Goal: Task Accomplishment & Management: Manage account settings

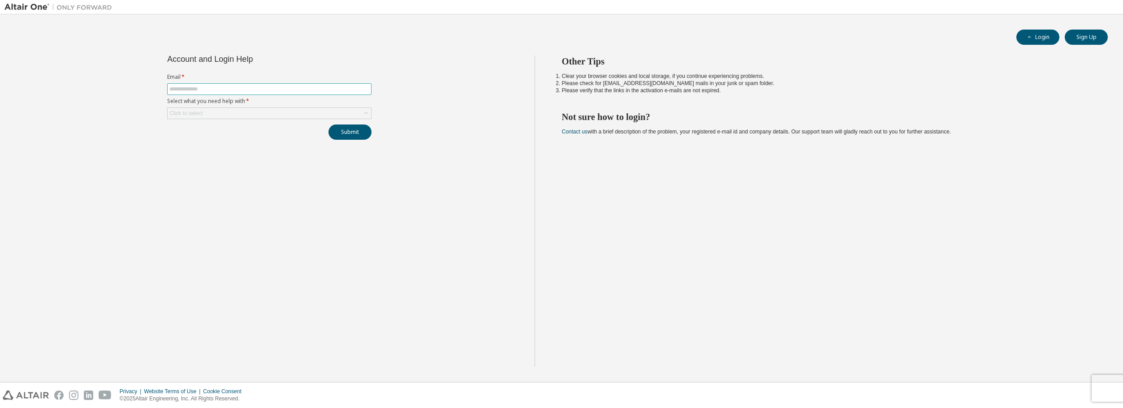
click at [190, 92] on input "text" at bounding box center [269, 89] width 200 height 7
type input "**********"
click at [345, 129] on button "Submit" at bounding box center [350, 132] width 43 height 15
click at [265, 108] on input "**********" at bounding box center [269, 110] width 200 height 7
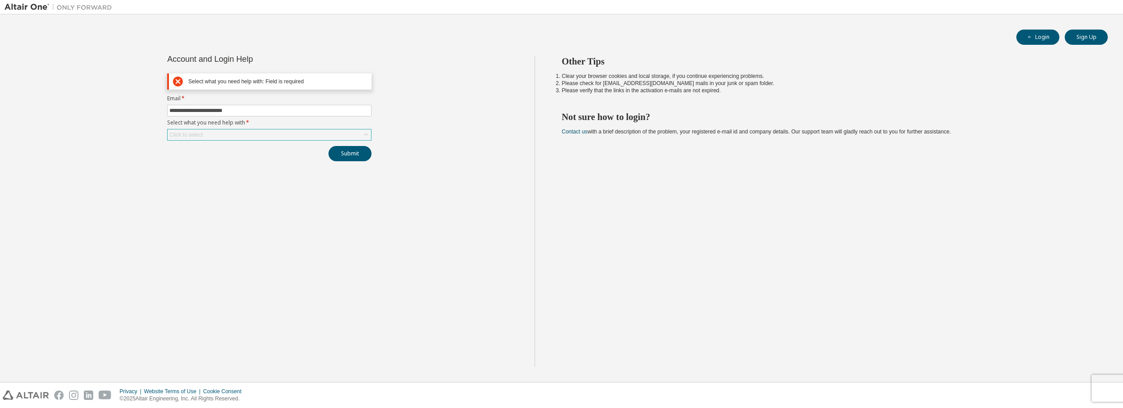
click at [372, 131] on div "Click to select" at bounding box center [269, 135] width 204 height 12
click at [347, 135] on div "Click to select" at bounding box center [269, 135] width 203 height 11
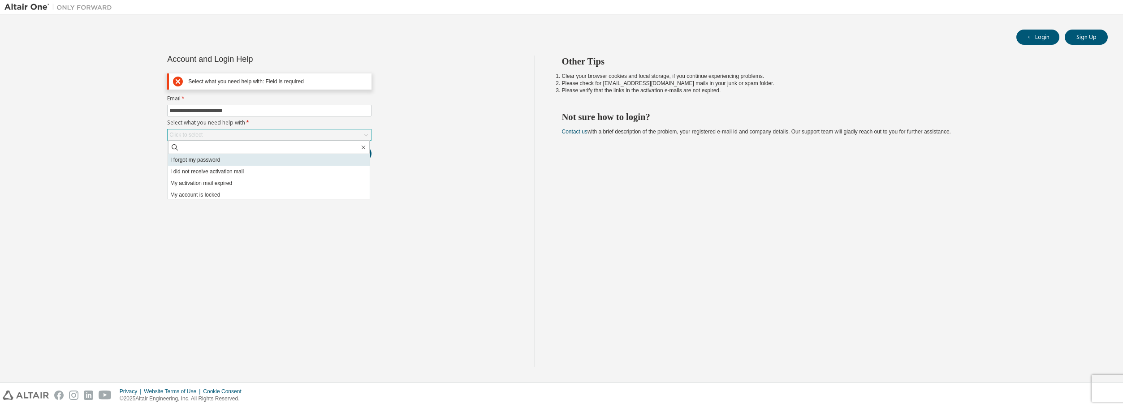
click at [215, 163] on li "I forgot my password" at bounding box center [269, 160] width 202 height 12
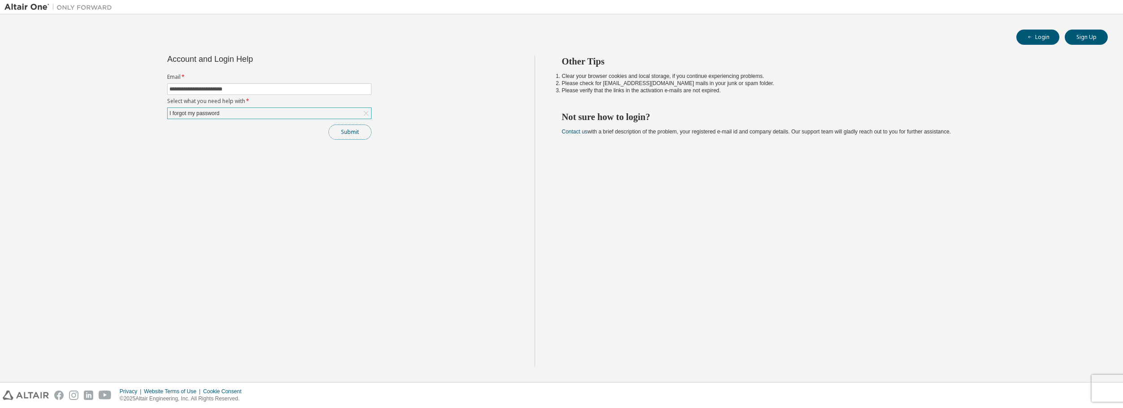
click at [350, 133] on button "Submit" at bounding box center [350, 132] width 43 height 15
click at [824, 263] on div "Other Tips Clear your browser cookies and local storage, if you continue experi…" at bounding box center [827, 211] width 584 height 311
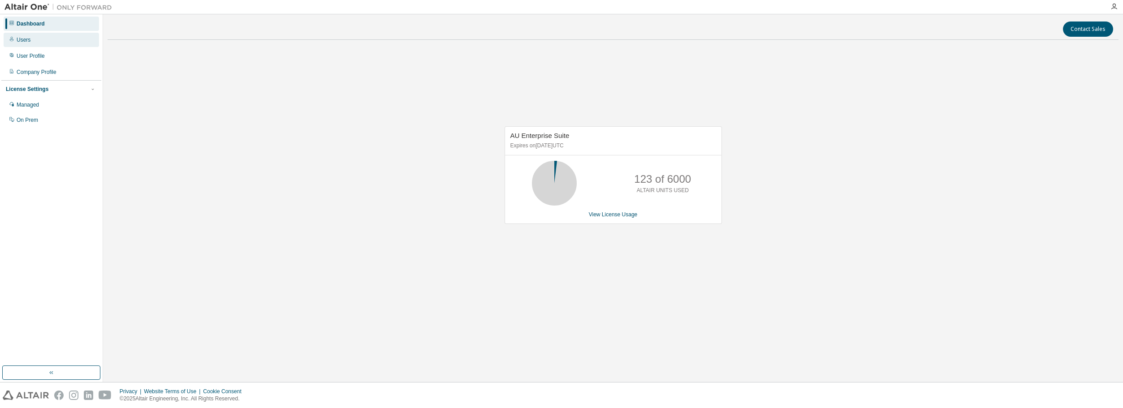
click at [44, 44] on div "Users" at bounding box center [51, 40] width 95 height 14
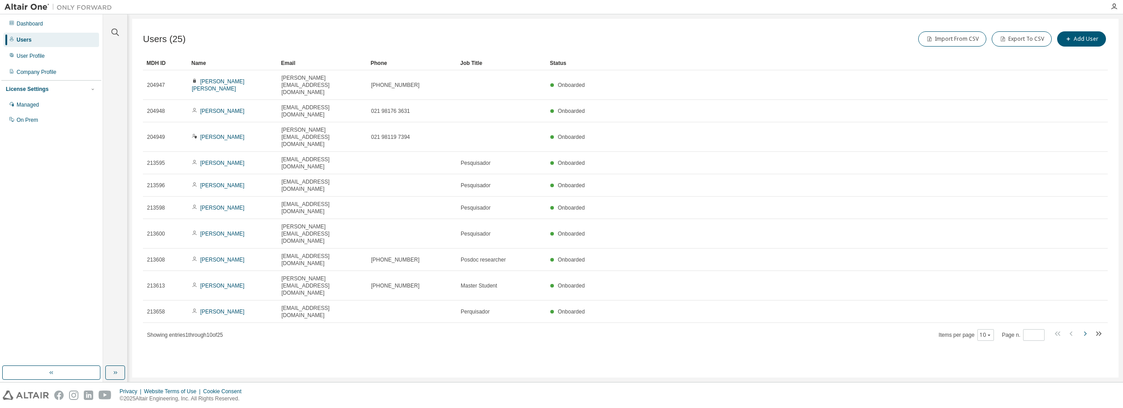
click at [1085, 329] on icon "button" at bounding box center [1085, 334] width 11 height 11
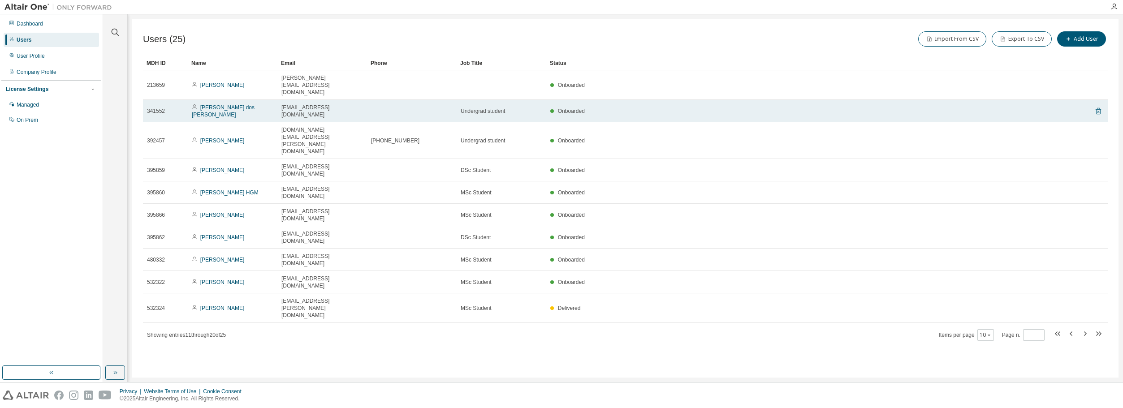
click at [1097, 108] on icon at bounding box center [1098, 111] width 5 height 7
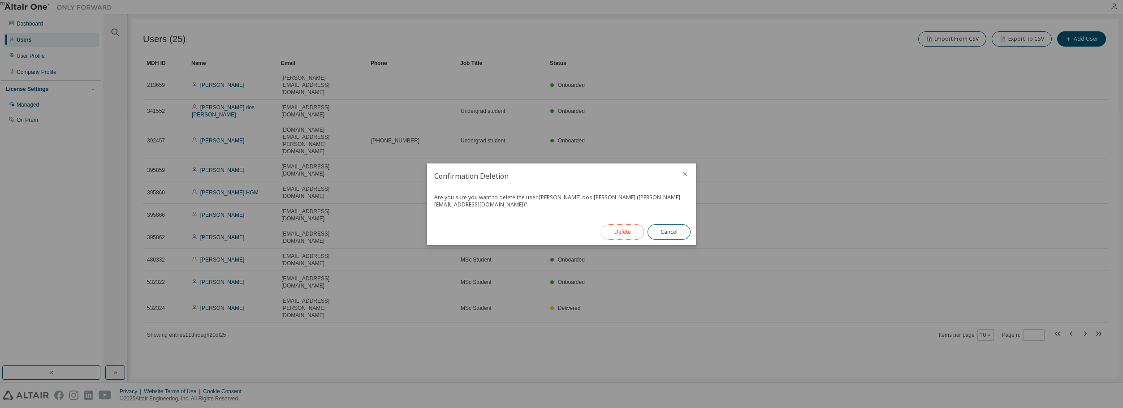
click at [618, 232] on button "Delete" at bounding box center [622, 232] width 43 height 15
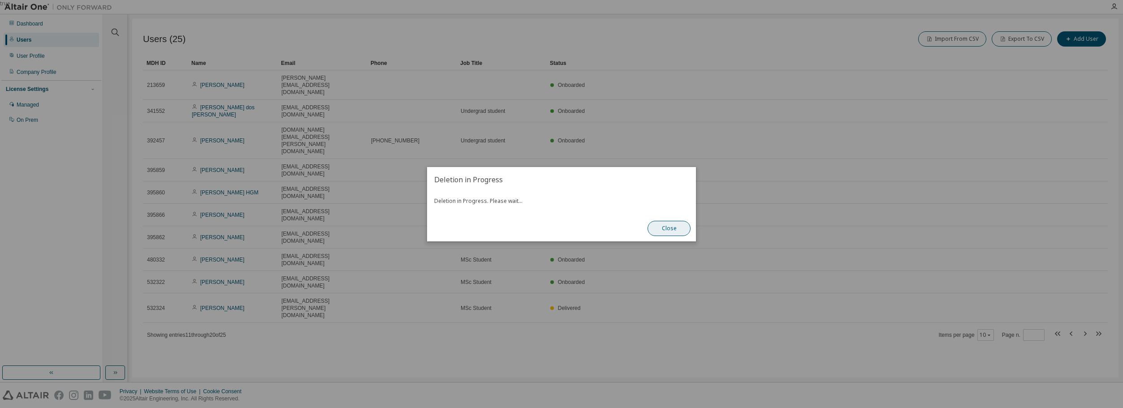
click at [663, 228] on button "Close" at bounding box center [669, 228] width 43 height 15
click at [670, 228] on button "Close" at bounding box center [669, 228] width 43 height 15
click at [674, 230] on button "Close" at bounding box center [669, 228] width 43 height 15
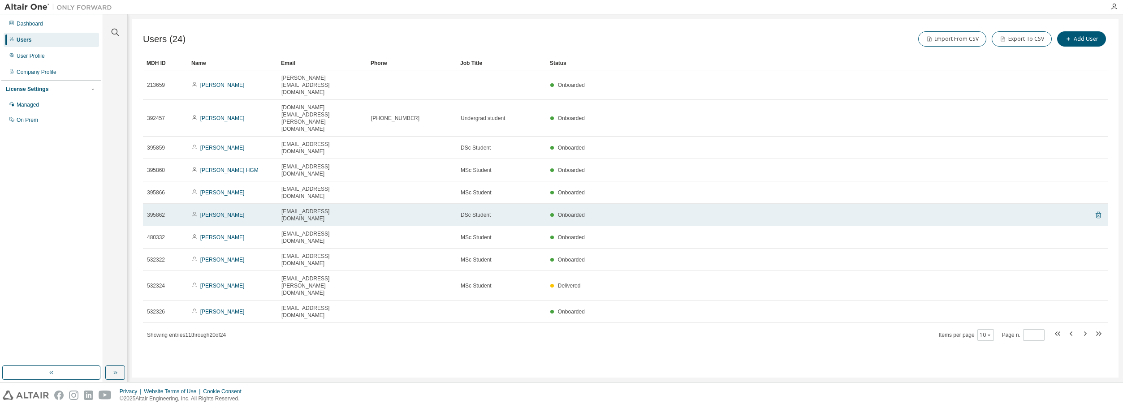
click at [1098, 210] on icon at bounding box center [1098, 215] width 8 height 11
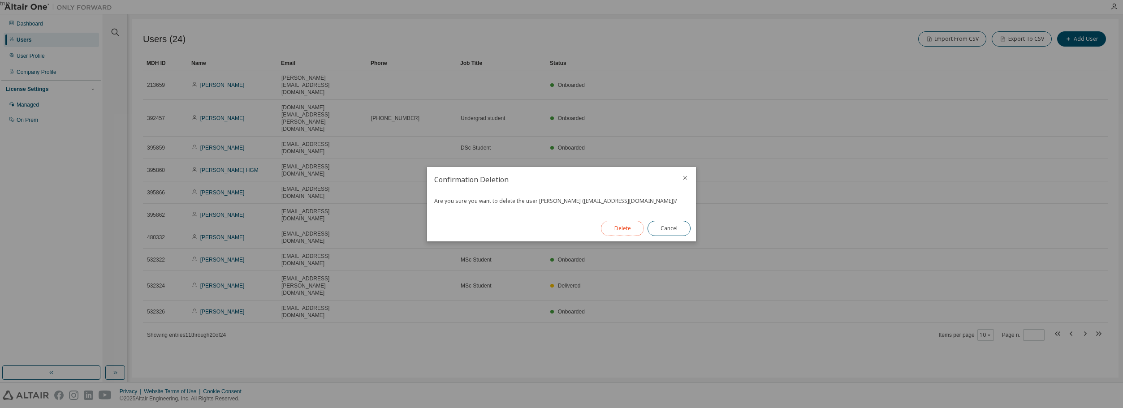
click at [621, 230] on button "Delete" at bounding box center [622, 228] width 43 height 15
click at [670, 228] on button "Close" at bounding box center [669, 228] width 43 height 15
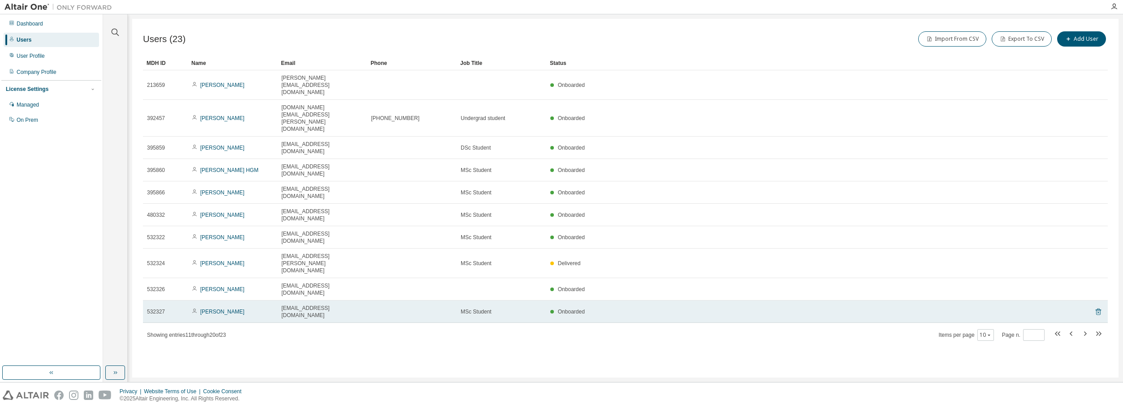
click at [1098, 311] on icon at bounding box center [1098, 312] width 2 height 2
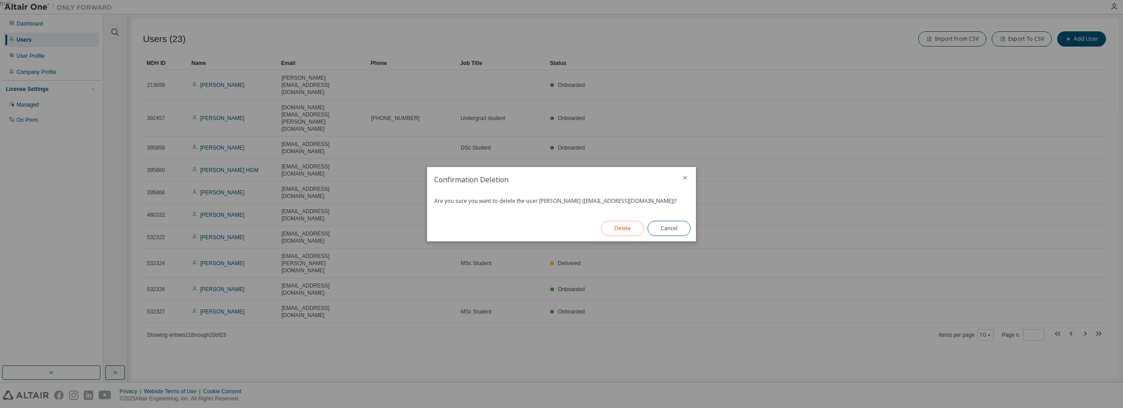
click at [619, 231] on button "Delete" at bounding box center [622, 228] width 43 height 15
click at [678, 232] on button "Close" at bounding box center [669, 228] width 43 height 15
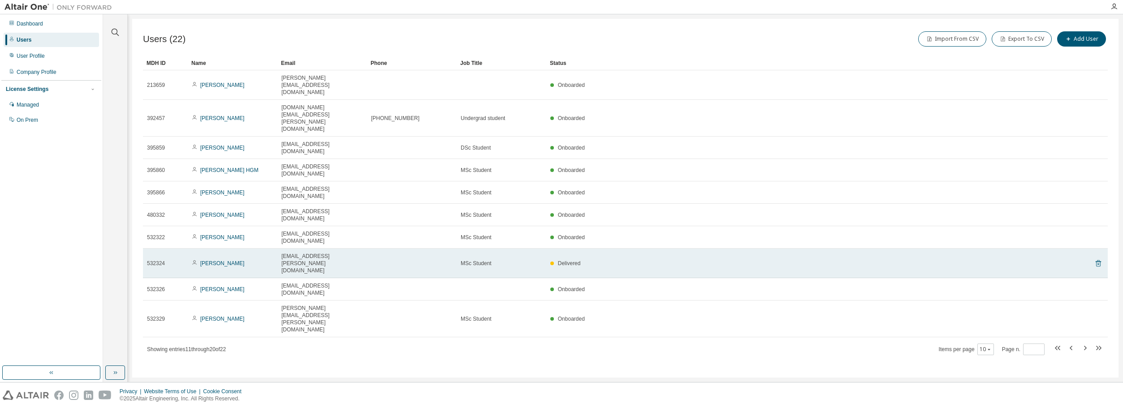
click at [1099, 260] on icon at bounding box center [1098, 263] width 5 height 7
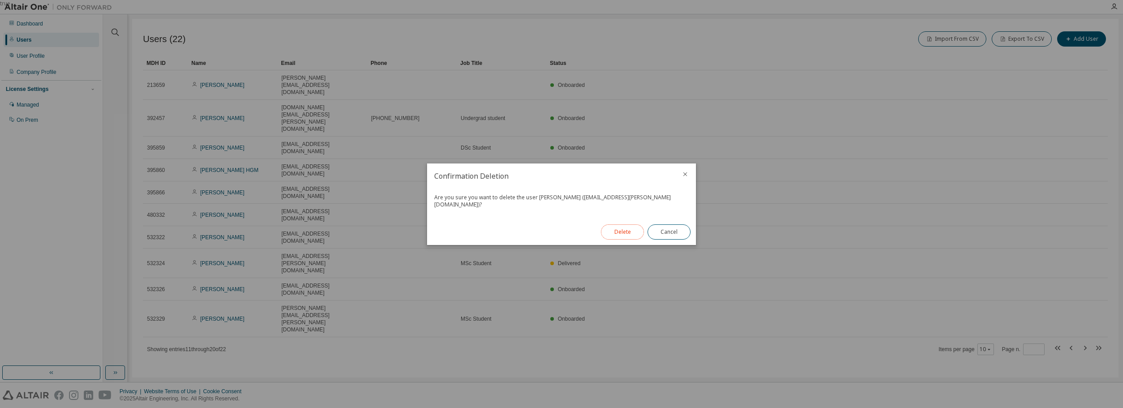
click at [610, 232] on button "Delete" at bounding box center [622, 232] width 43 height 15
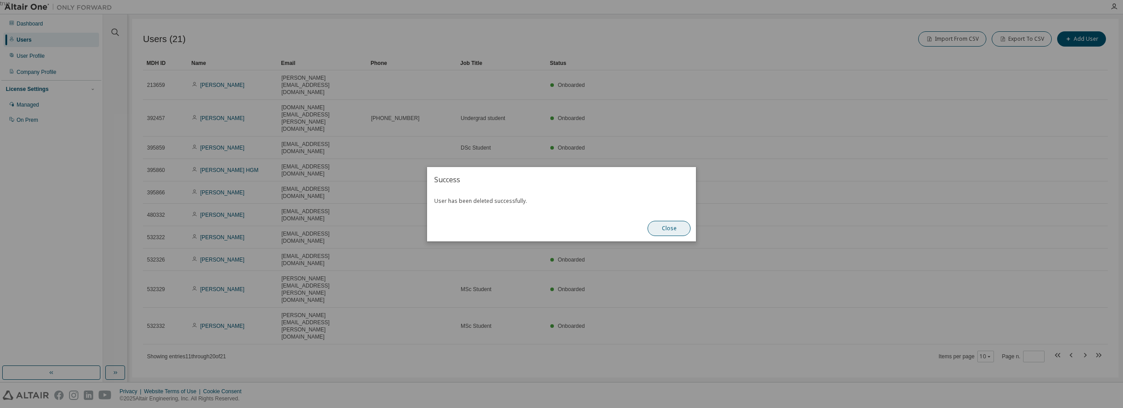
click at [670, 233] on button "Close" at bounding box center [669, 228] width 43 height 15
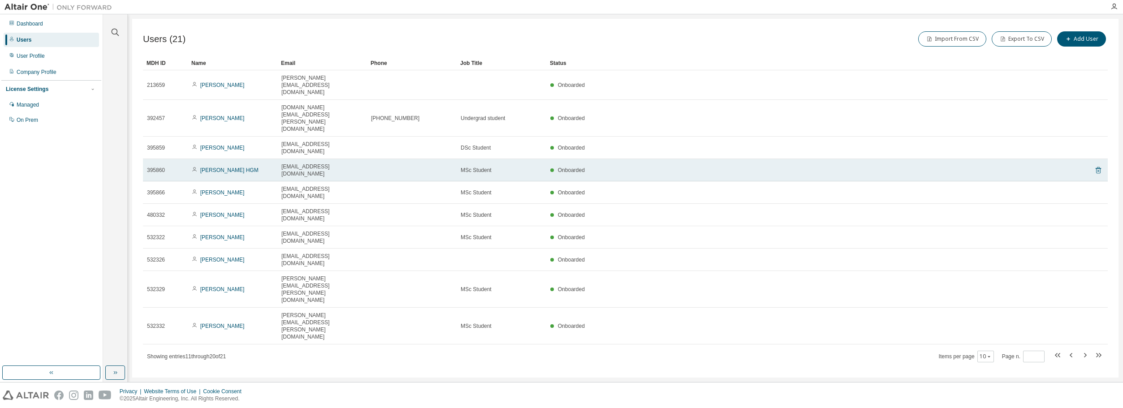
click at [1099, 165] on icon at bounding box center [1098, 170] width 8 height 11
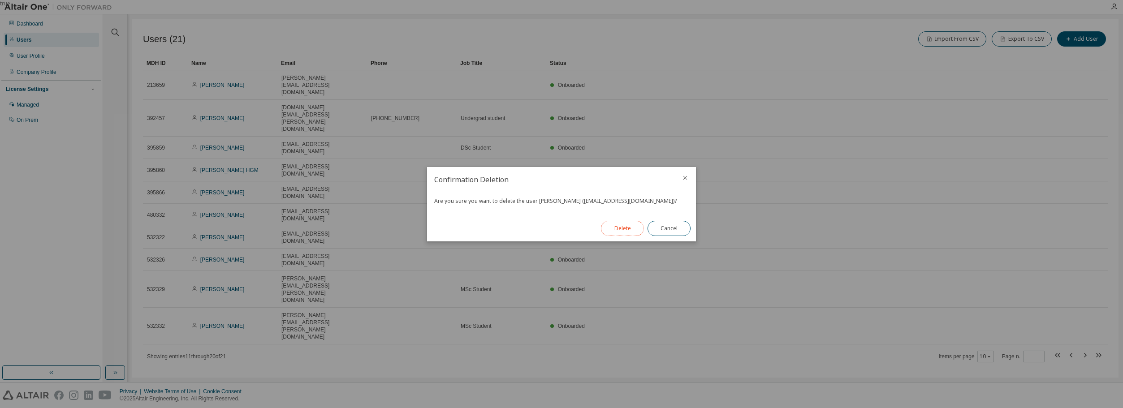
click at [632, 228] on button "Delete" at bounding box center [622, 228] width 43 height 15
click at [672, 230] on button "Close" at bounding box center [669, 228] width 43 height 15
click at [669, 229] on button "Close" at bounding box center [669, 228] width 43 height 15
click at [678, 231] on button "Close" at bounding box center [669, 228] width 43 height 15
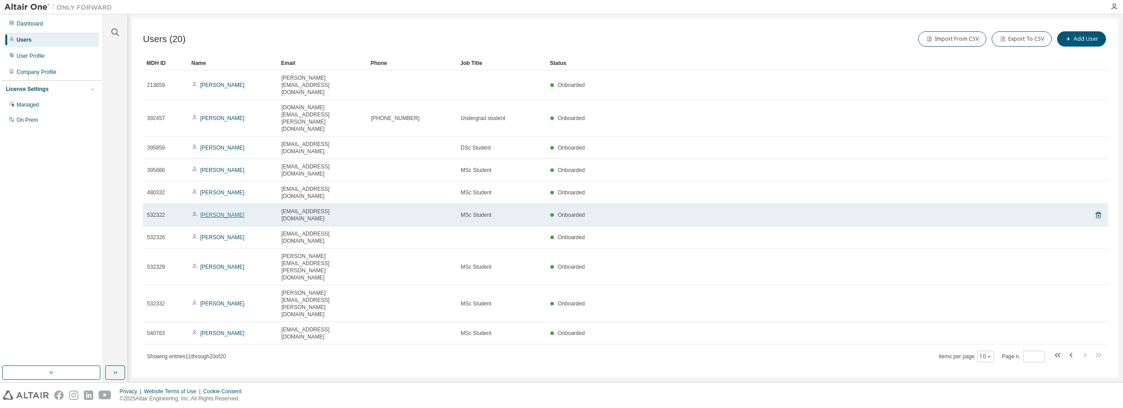
click at [225, 212] on link "Anderson Luiz" at bounding box center [222, 215] width 44 height 6
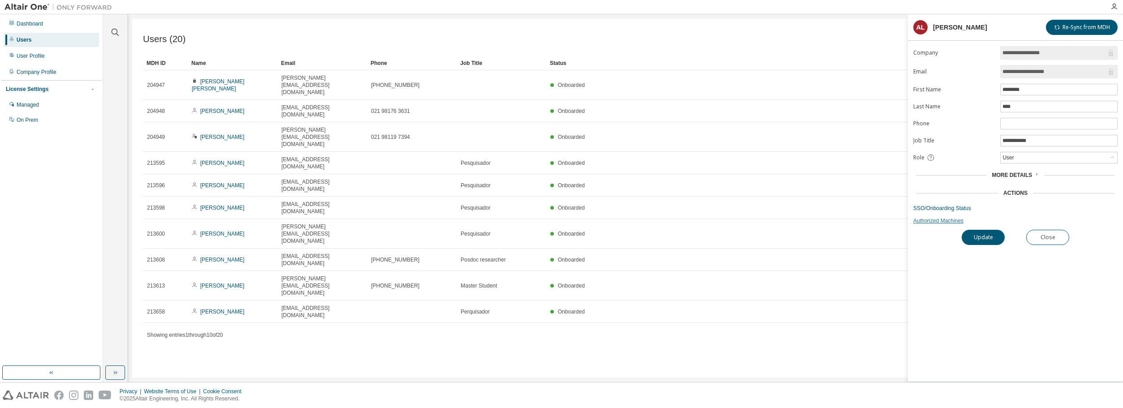
click at [935, 222] on link "Authorized Machines" at bounding box center [1015, 220] width 204 height 7
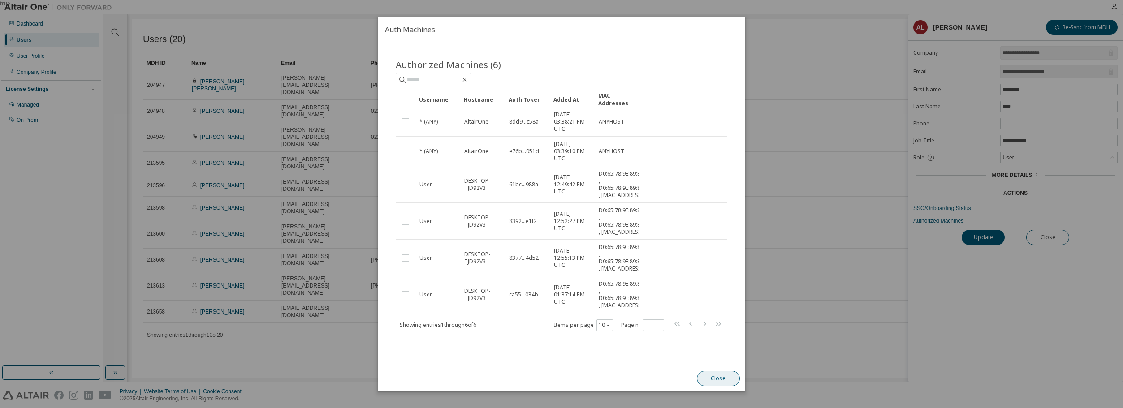
click at [718, 385] on button "Close" at bounding box center [718, 378] width 43 height 15
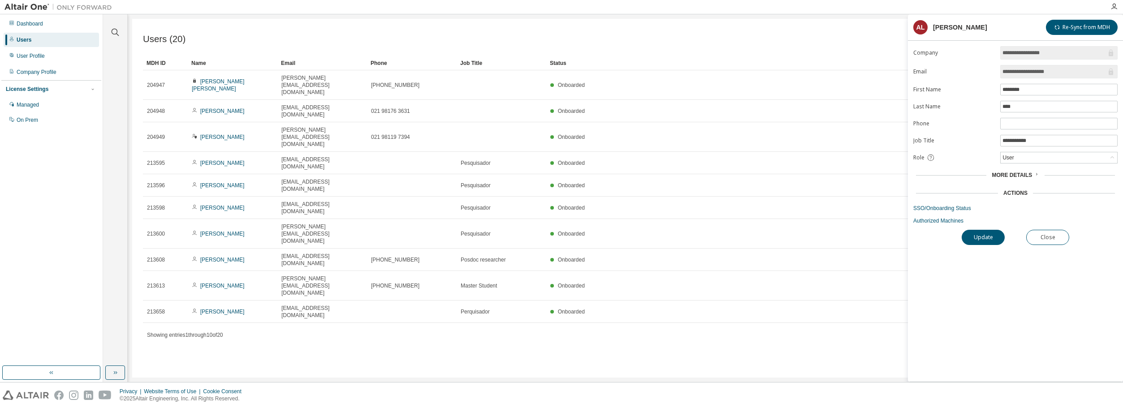
click at [1017, 173] on span "More Details" at bounding box center [1012, 175] width 40 height 6
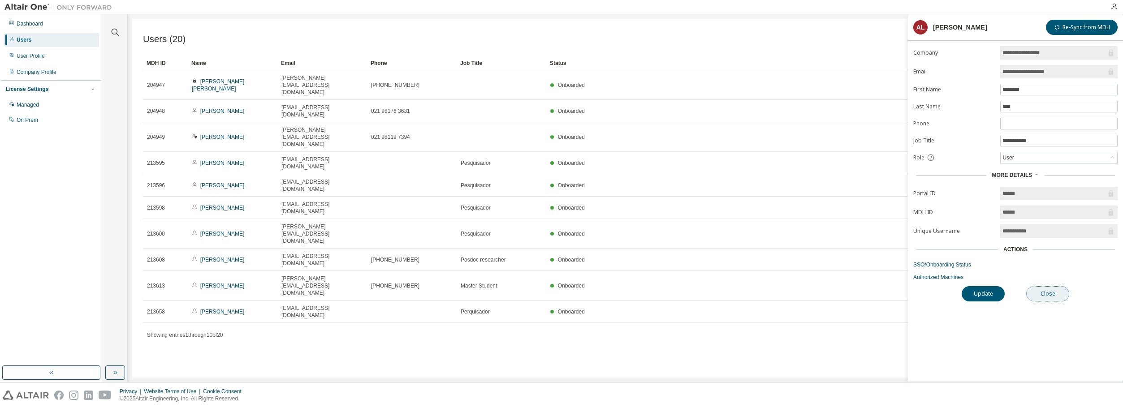
click at [1042, 293] on button "Close" at bounding box center [1047, 293] width 43 height 15
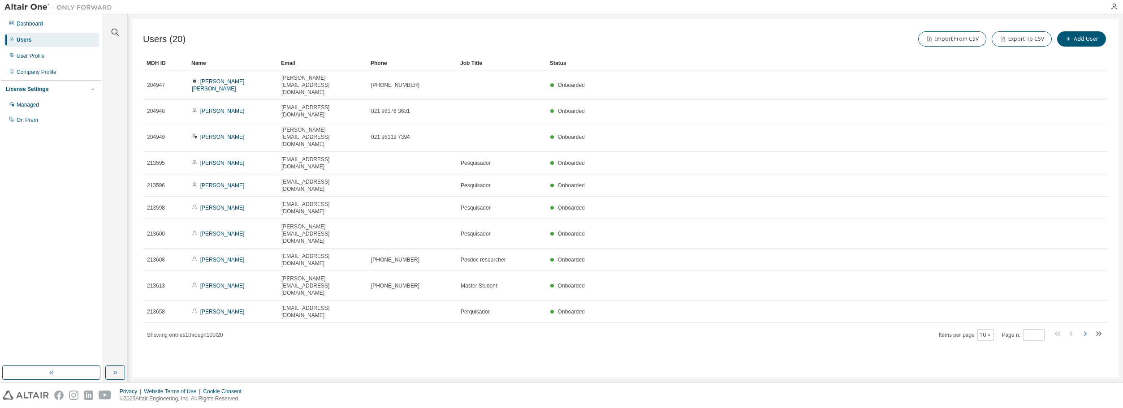
click at [1083, 329] on icon "button" at bounding box center [1085, 334] width 11 height 11
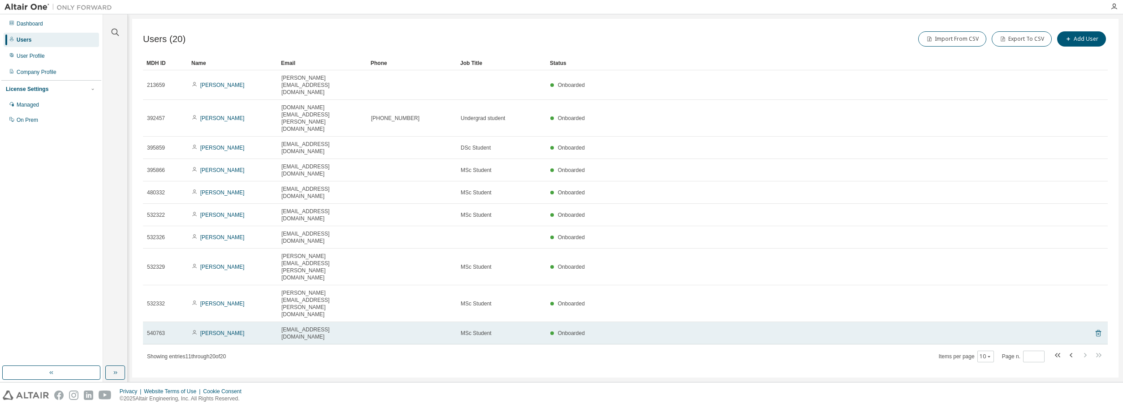
click at [1100, 328] on icon at bounding box center [1098, 333] width 8 height 11
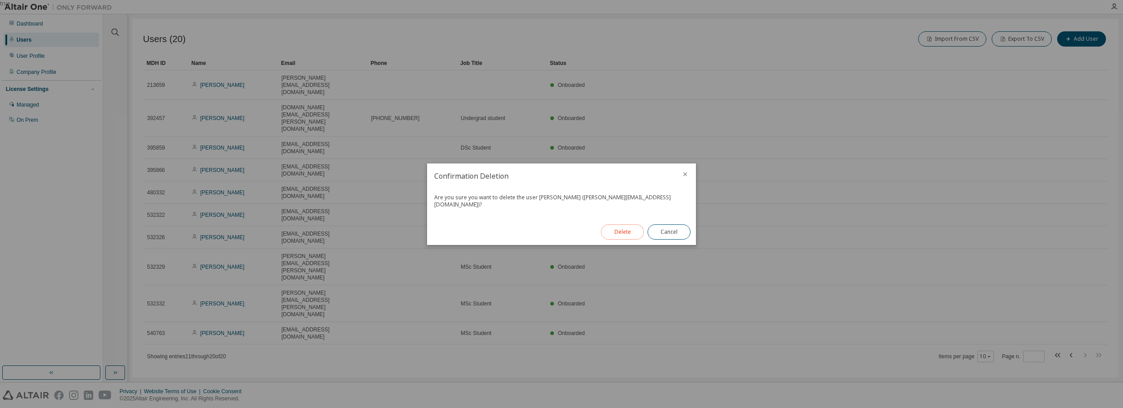
click at [633, 225] on button "Delete" at bounding box center [622, 232] width 43 height 15
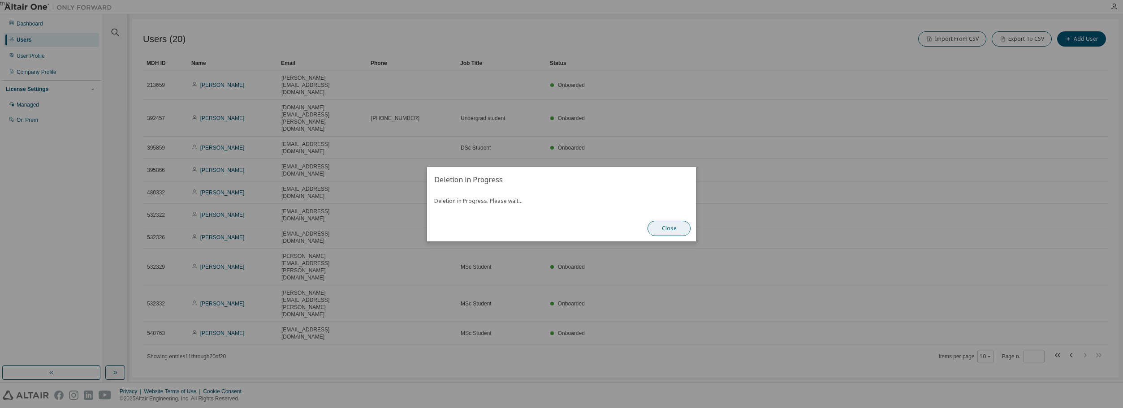
click at [666, 228] on button "Close" at bounding box center [669, 228] width 43 height 15
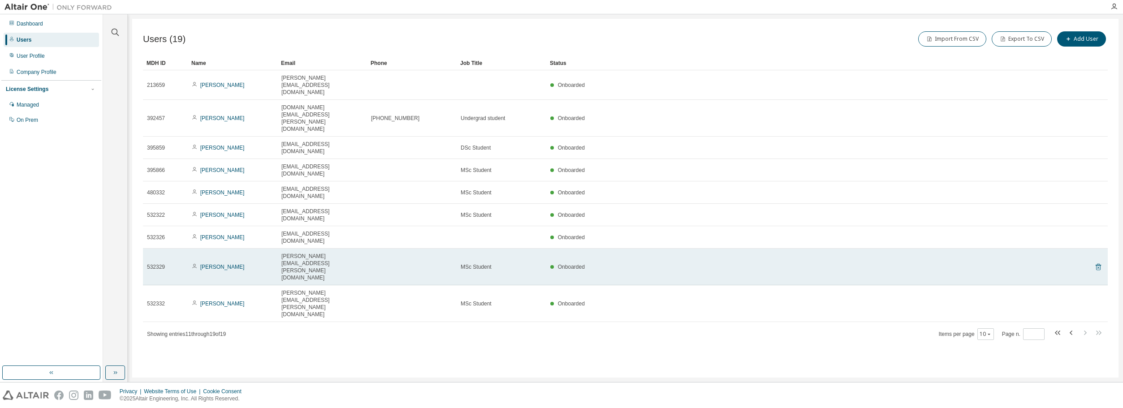
click at [1097, 262] on icon at bounding box center [1098, 267] width 8 height 11
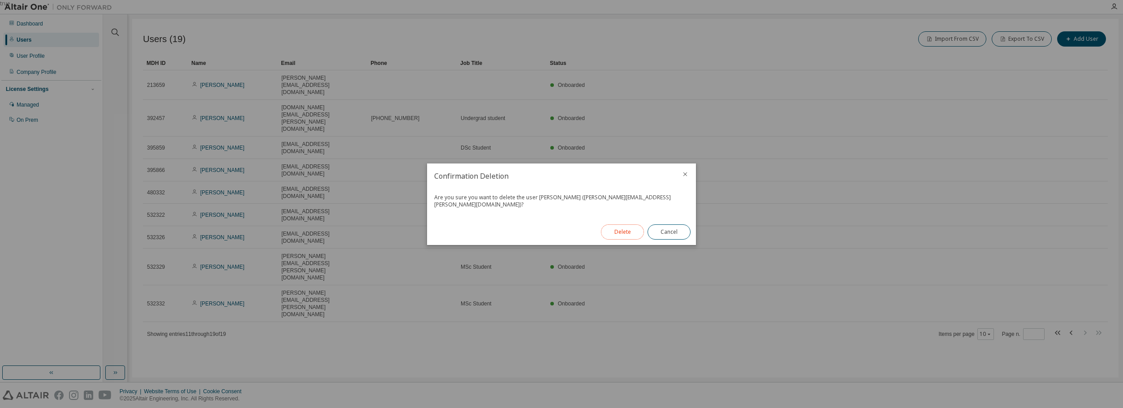
click at [633, 227] on button "Delete" at bounding box center [622, 232] width 43 height 15
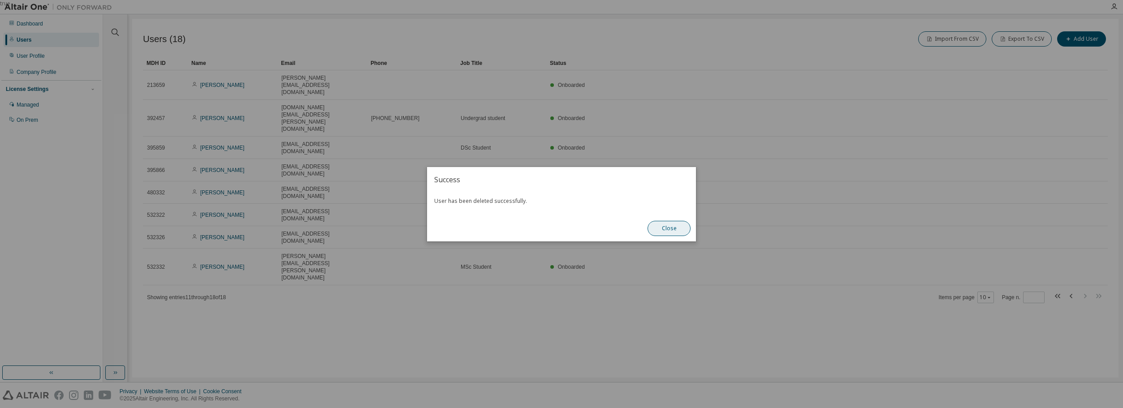
click at [675, 232] on button "Close" at bounding box center [669, 228] width 43 height 15
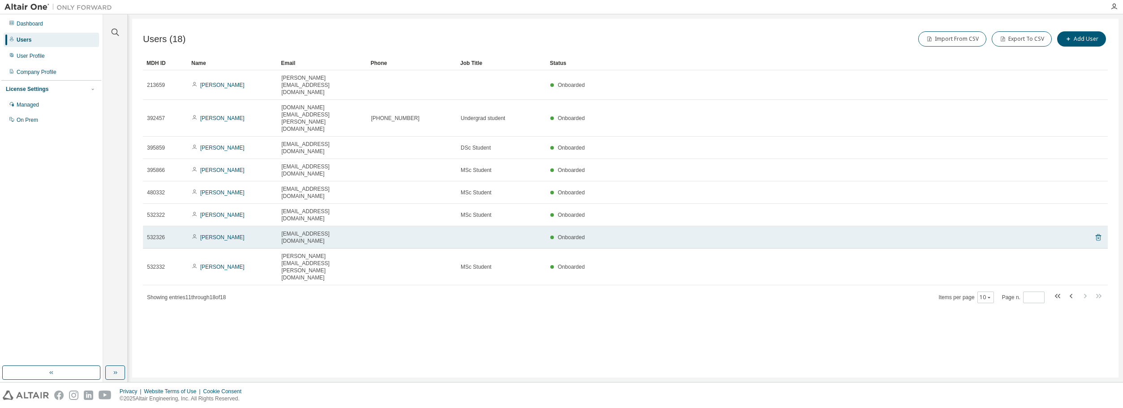
click at [1096, 234] on icon at bounding box center [1098, 237] width 5 height 7
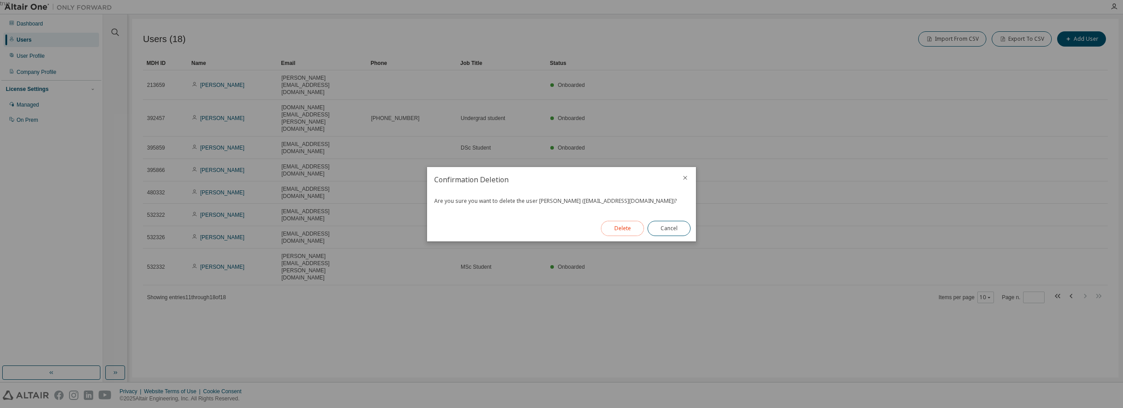
click at [606, 227] on button "Delete" at bounding box center [622, 228] width 43 height 15
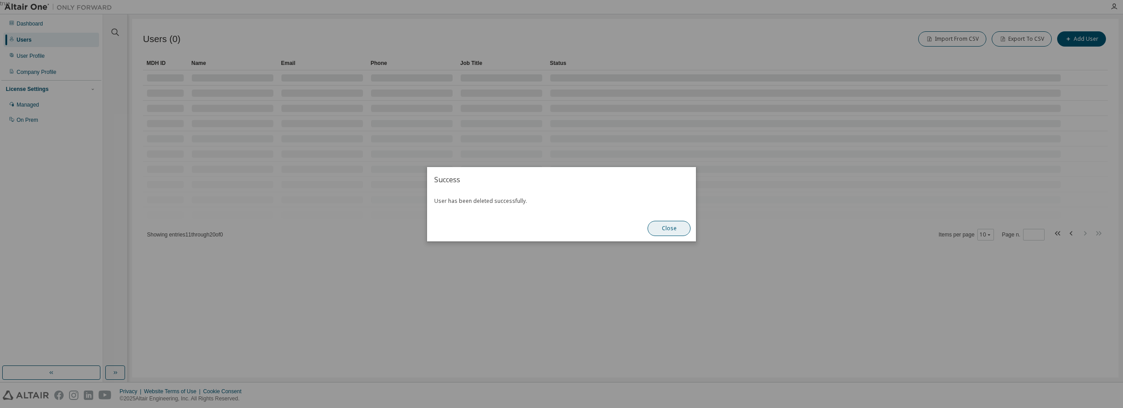
click at [666, 232] on button "Close" at bounding box center [669, 228] width 43 height 15
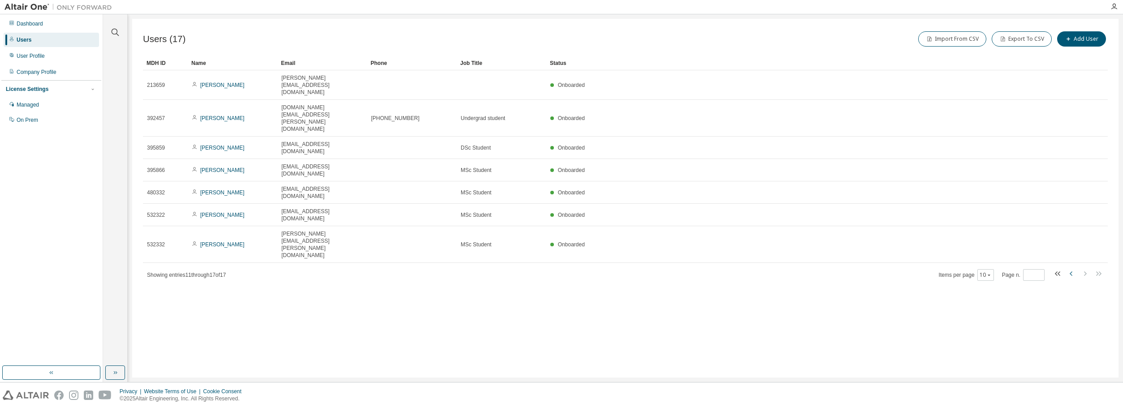
click at [1072, 272] on icon "button" at bounding box center [1071, 274] width 3 height 4
type input "*"
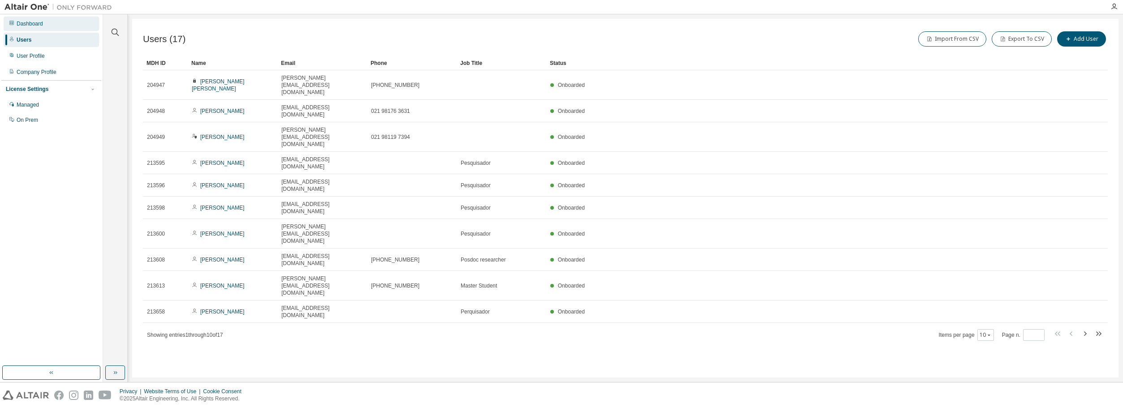
click at [28, 22] on div "Dashboard" at bounding box center [30, 23] width 26 height 7
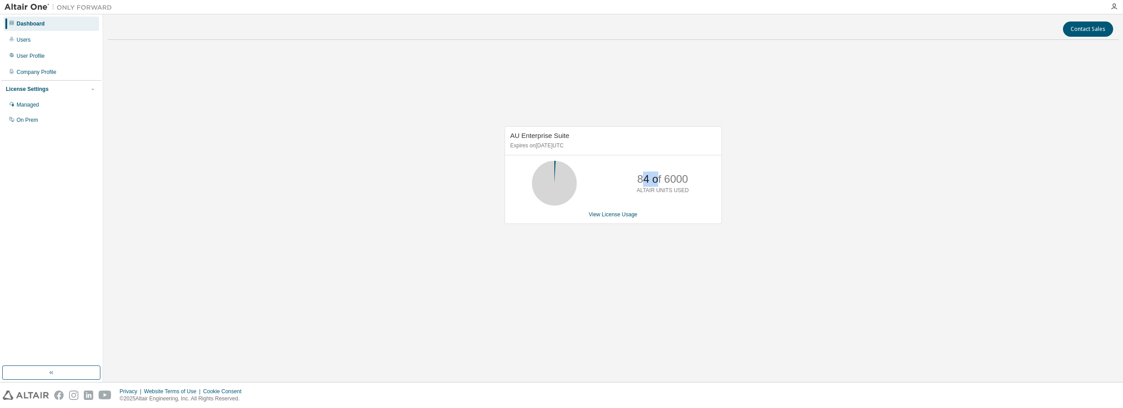
drag, startPoint x: 644, startPoint y: 184, endPoint x: 676, endPoint y: 201, distance: 36.3
click at [688, 195] on div "84 of 6000 ALTAIR UNITS USED" at bounding box center [663, 183] width 72 height 45
drag, startPoint x: 675, startPoint y: 200, endPoint x: 669, endPoint y: 199, distance: 5.9
click at [674, 200] on div "84 of 6000 ALTAIR UNITS USED" at bounding box center [663, 183] width 72 height 45
click at [616, 217] on link "View License Usage" at bounding box center [613, 215] width 49 height 6
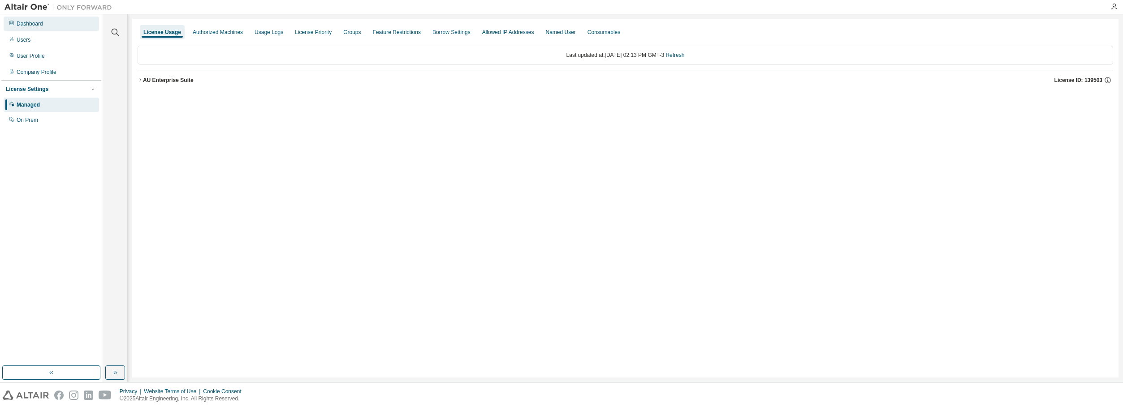
click at [27, 26] on div "Dashboard" at bounding box center [30, 23] width 26 height 7
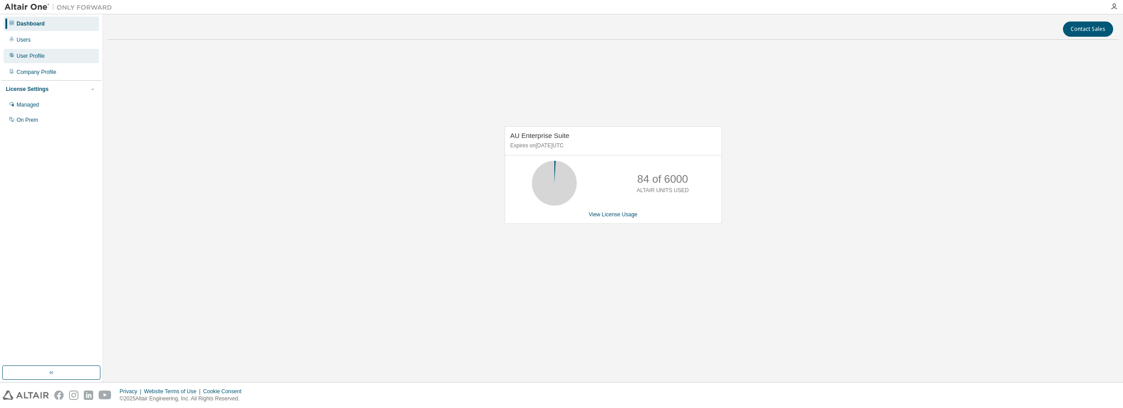
click at [27, 58] on div "User Profile" at bounding box center [31, 55] width 28 height 7
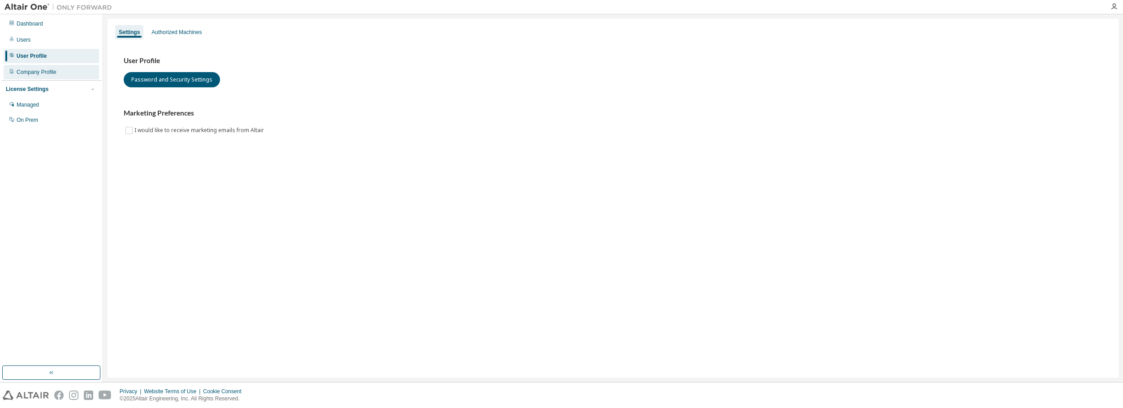
click at [29, 69] on div "Company Profile" at bounding box center [37, 72] width 40 height 7
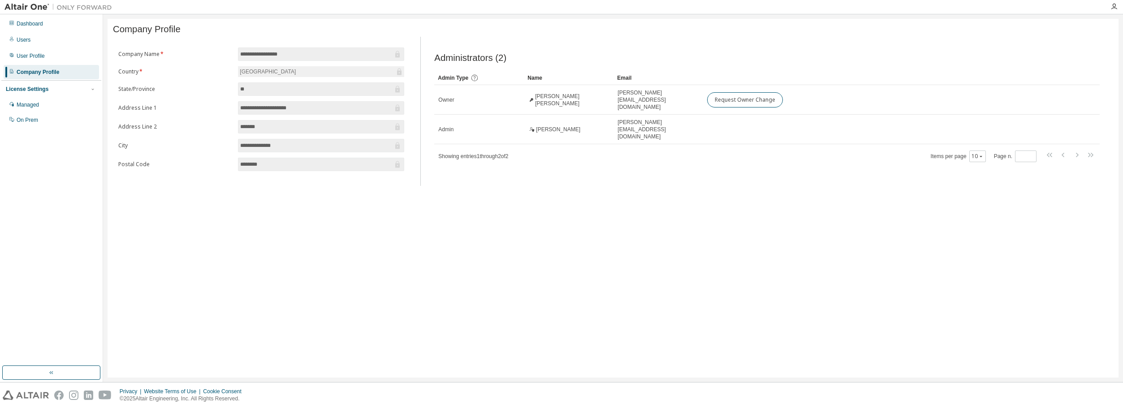
click at [33, 89] on div "License Settings" at bounding box center [27, 89] width 43 height 7
click at [21, 30] on div "Dashboard" at bounding box center [51, 24] width 95 height 14
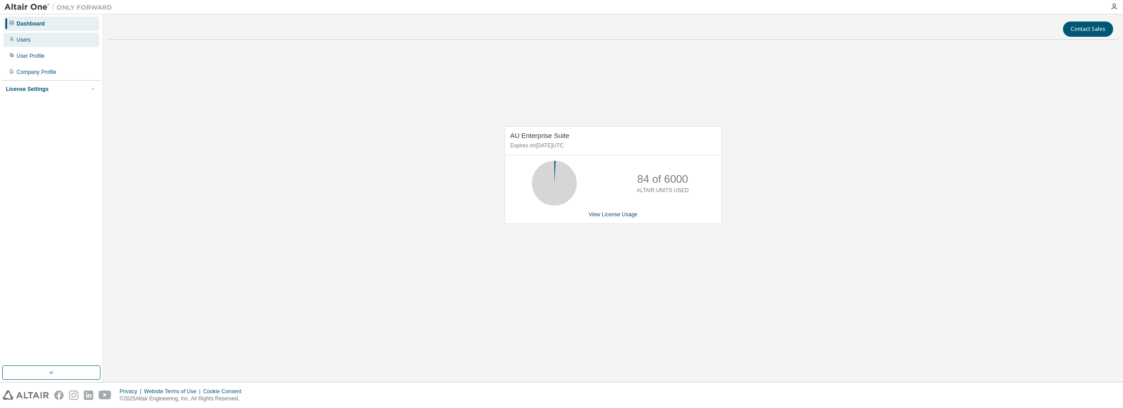
click at [17, 40] on div "Users" at bounding box center [24, 39] width 14 height 7
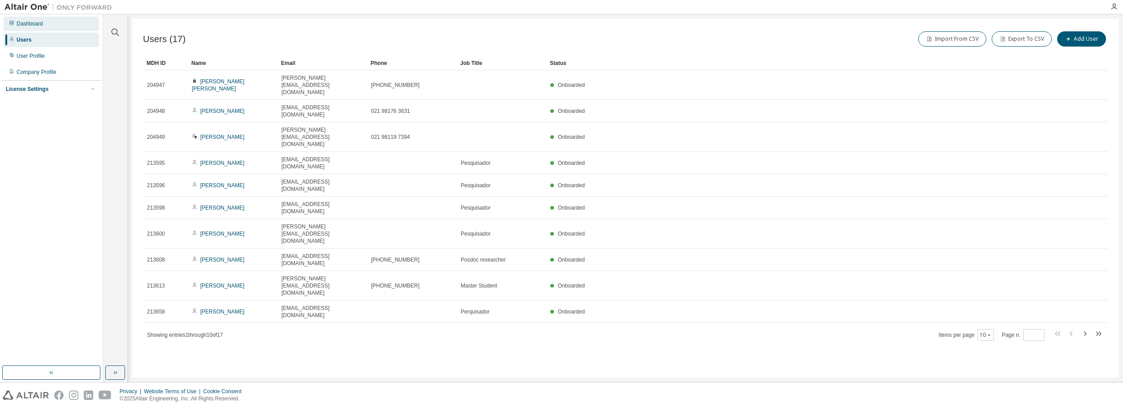
click at [38, 20] on div "Dashboard" at bounding box center [51, 24] width 95 height 14
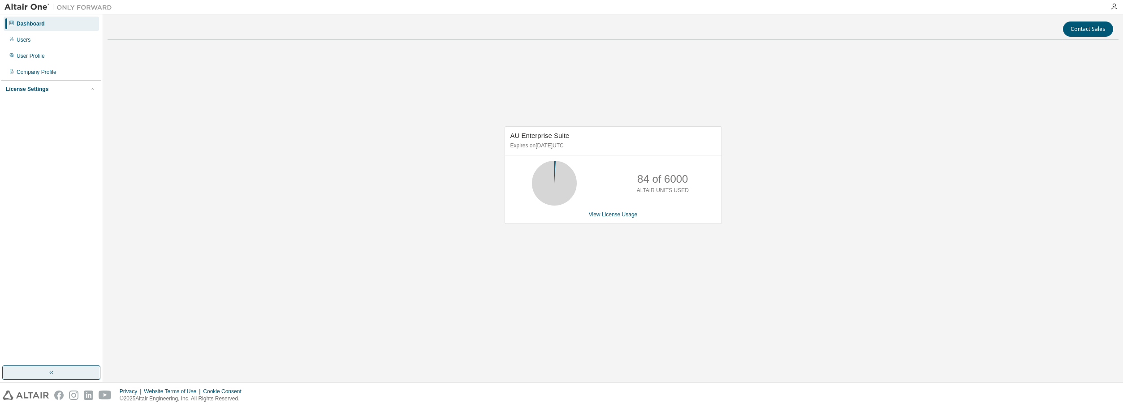
click at [43, 371] on button "button" at bounding box center [51, 373] width 98 height 14
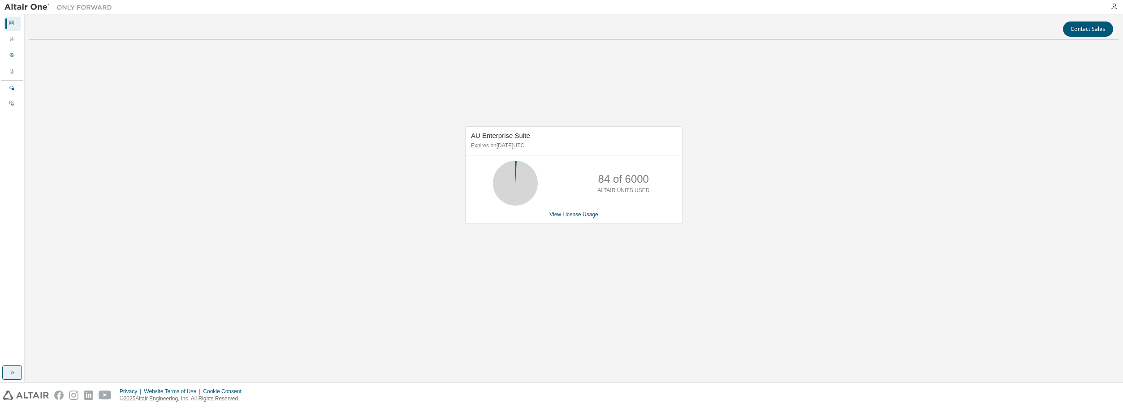
click at [17, 370] on button "button" at bounding box center [12, 373] width 20 height 14
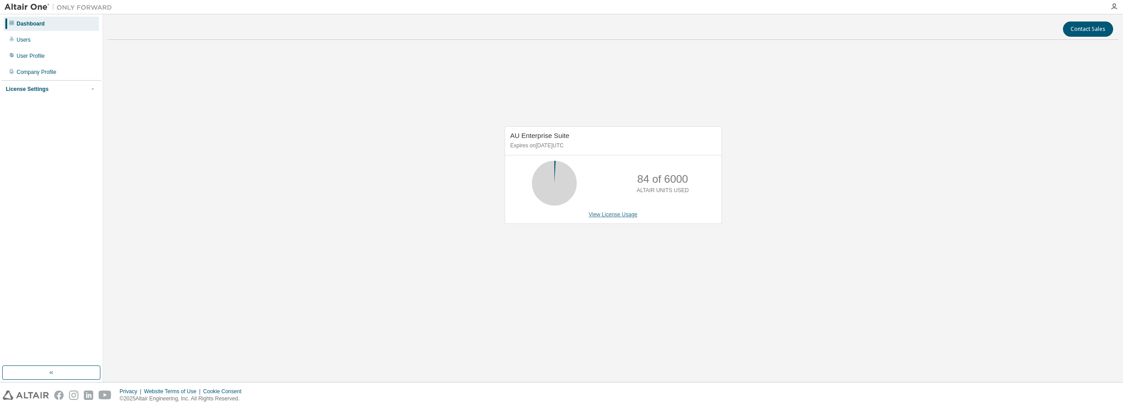
click at [600, 215] on link "View License Usage" at bounding box center [613, 215] width 49 height 6
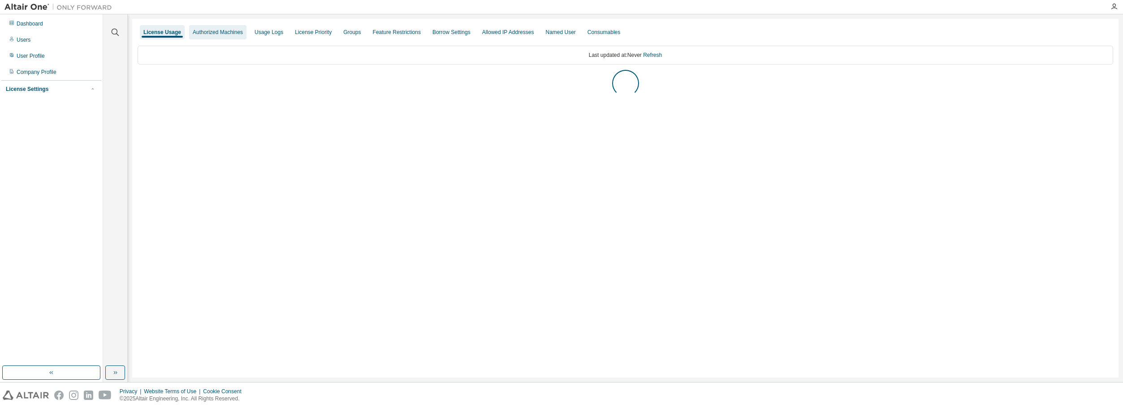
click at [208, 35] on div "Authorized Machines" at bounding box center [217, 32] width 57 height 14
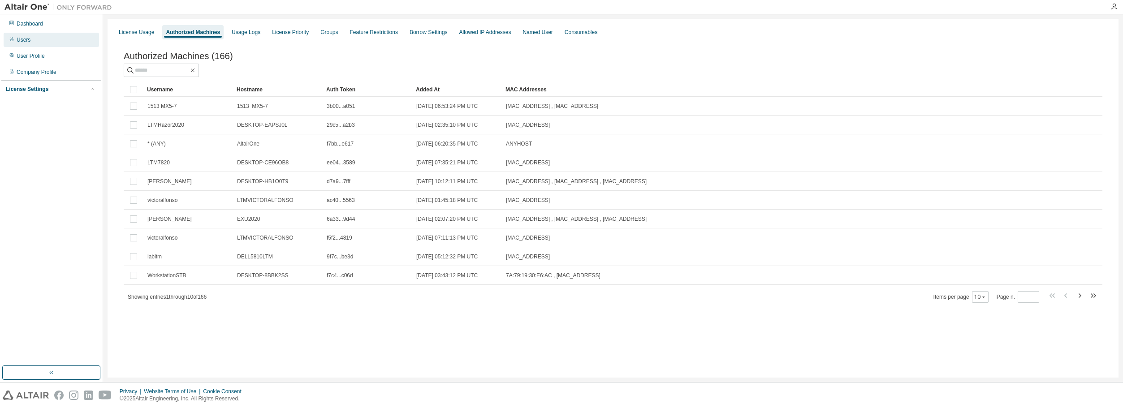
click at [30, 41] on div "Users" at bounding box center [51, 40] width 95 height 14
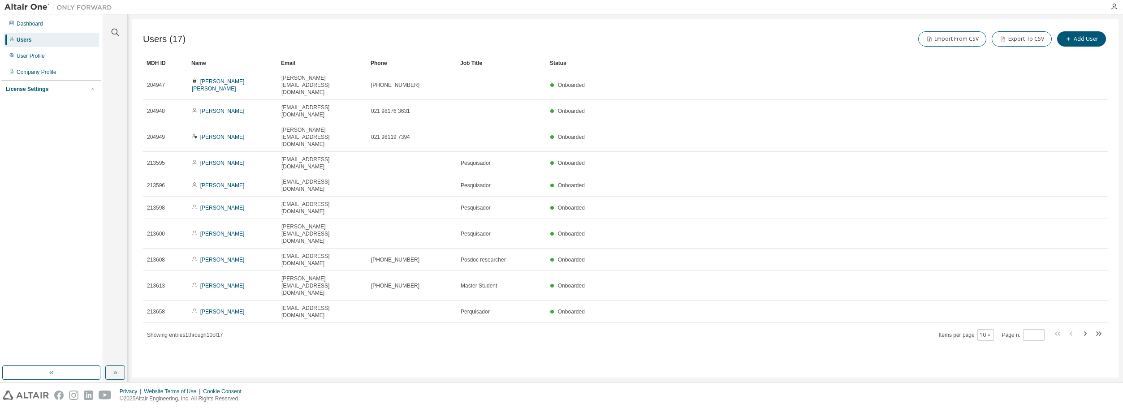
click at [35, 88] on div "License Settings" at bounding box center [27, 89] width 43 height 7
click at [23, 108] on div "Managed" at bounding box center [28, 104] width 22 height 7
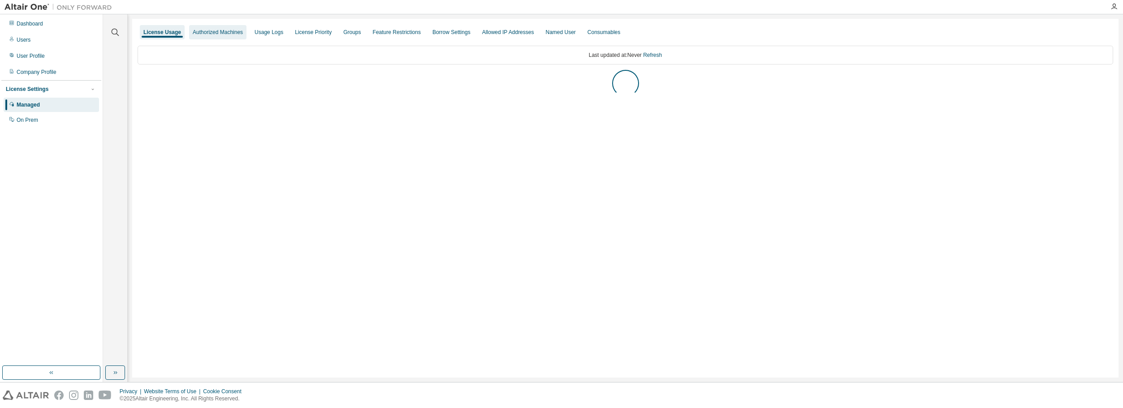
click at [221, 31] on div "Authorized Machines" at bounding box center [218, 32] width 50 height 7
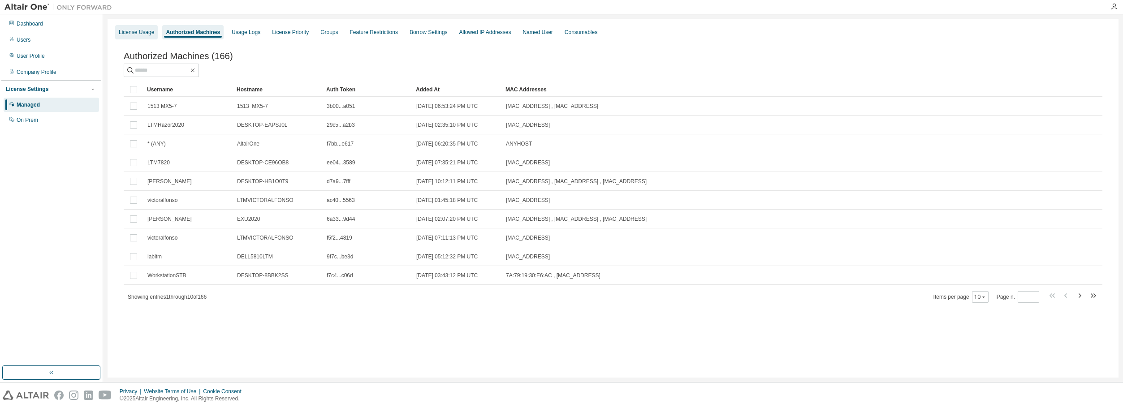
click at [129, 32] on div "License Usage" at bounding box center [136, 32] width 35 height 7
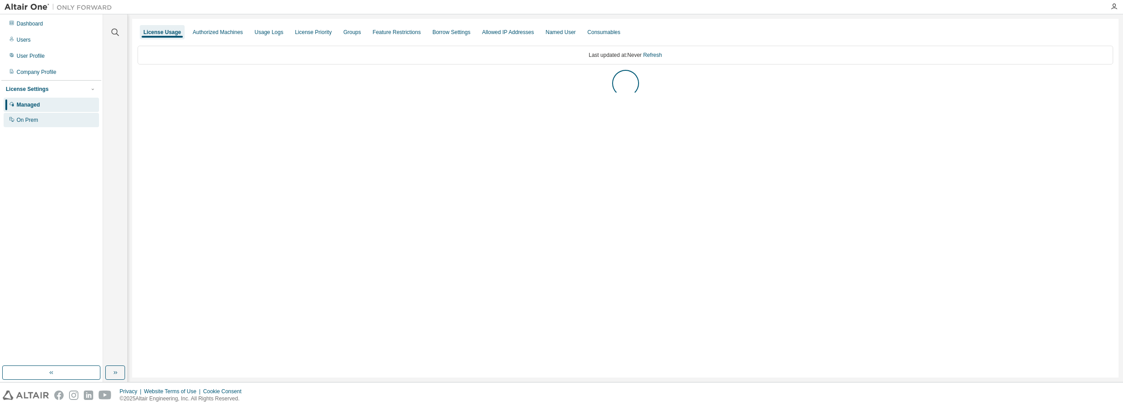
click at [25, 121] on div "On Prem" at bounding box center [28, 120] width 22 height 7
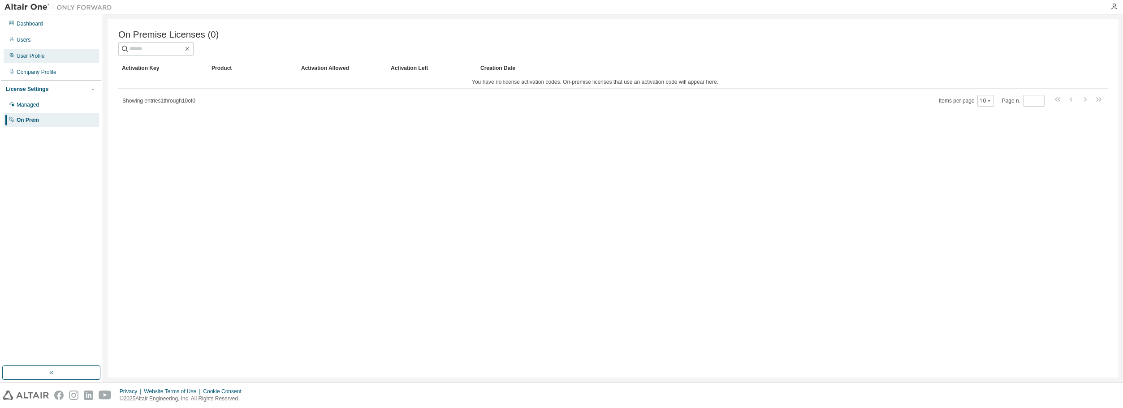
click at [31, 63] on div "User Profile" at bounding box center [51, 56] width 95 height 14
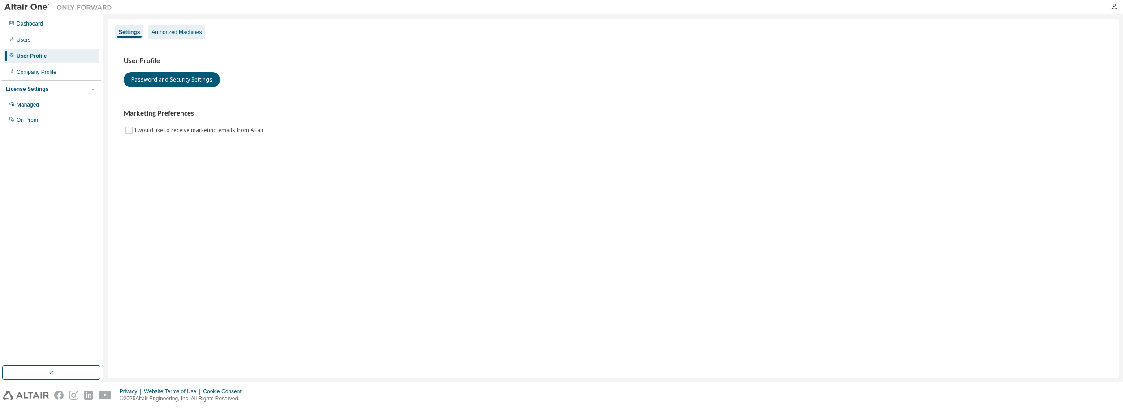
click at [203, 32] on div "Authorized Machines" at bounding box center [176, 32] width 57 height 14
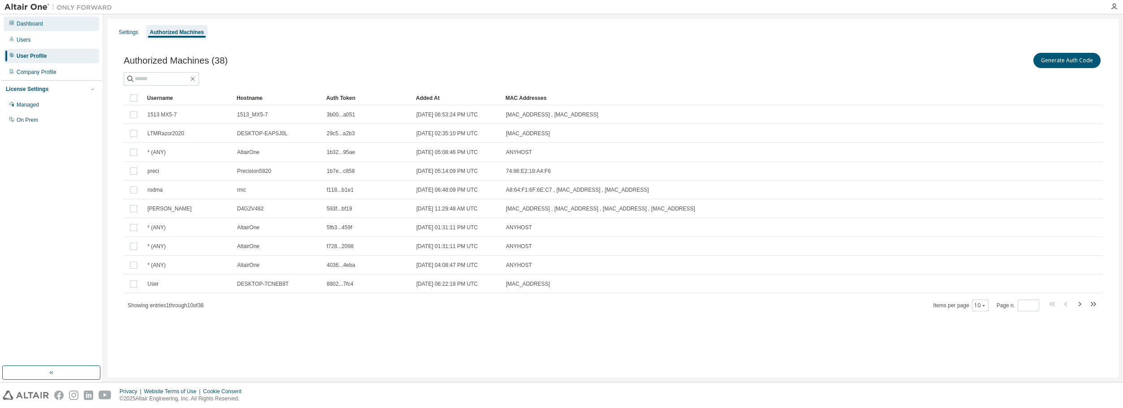
click at [50, 24] on div "Dashboard" at bounding box center [51, 24] width 95 height 14
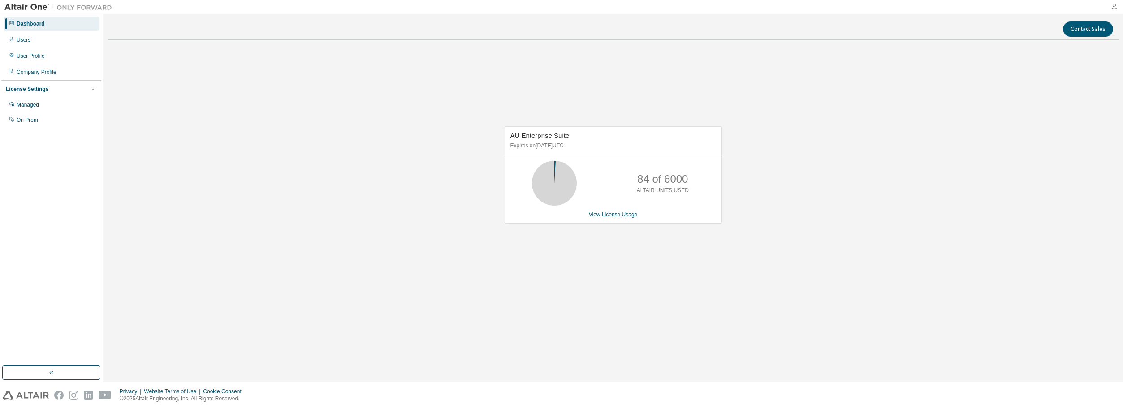
click at [1114, 6] on icon "button" at bounding box center [1114, 6] width 7 height 7
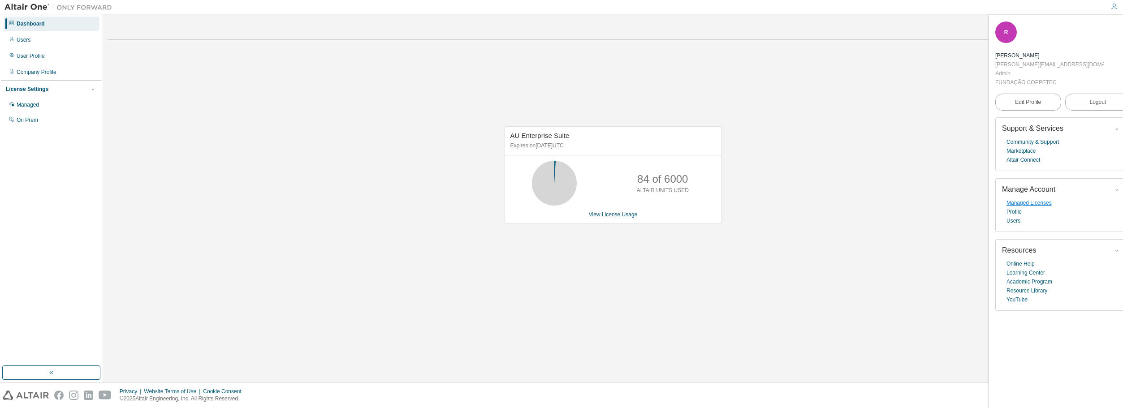
click at [1024, 199] on link "Managed Licenses" at bounding box center [1029, 203] width 45 height 9
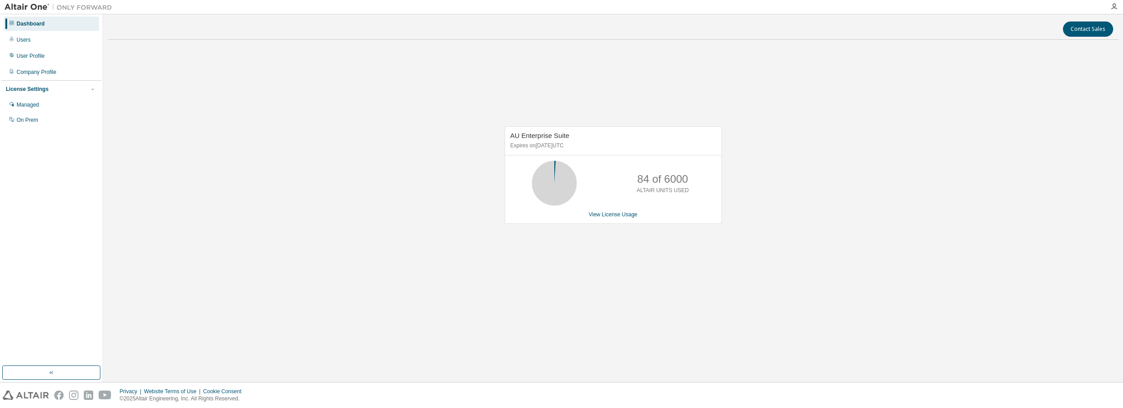
click at [1114, 2] on div at bounding box center [1114, 6] width 18 height 13
click at [1113, 5] on icon "button" at bounding box center [1114, 6] width 7 height 7
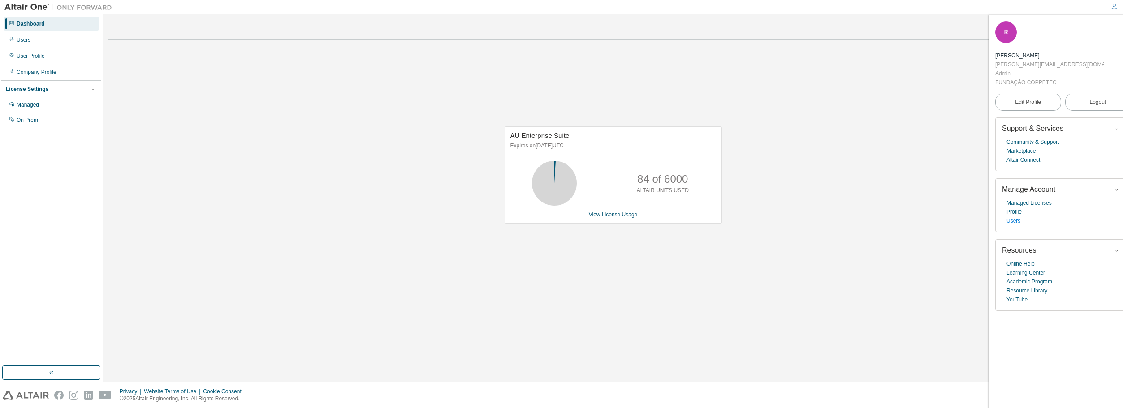
click at [1013, 216] on link "Users" at bounding box center [1014, 220] width 14 height 9
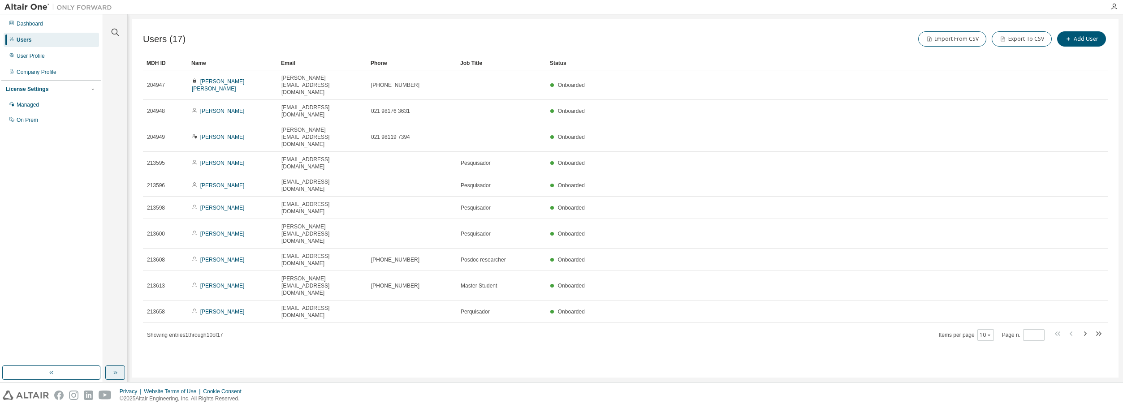
click at [115, 372] on icon "button" at bounding box center [115, 372] width 7 height 7
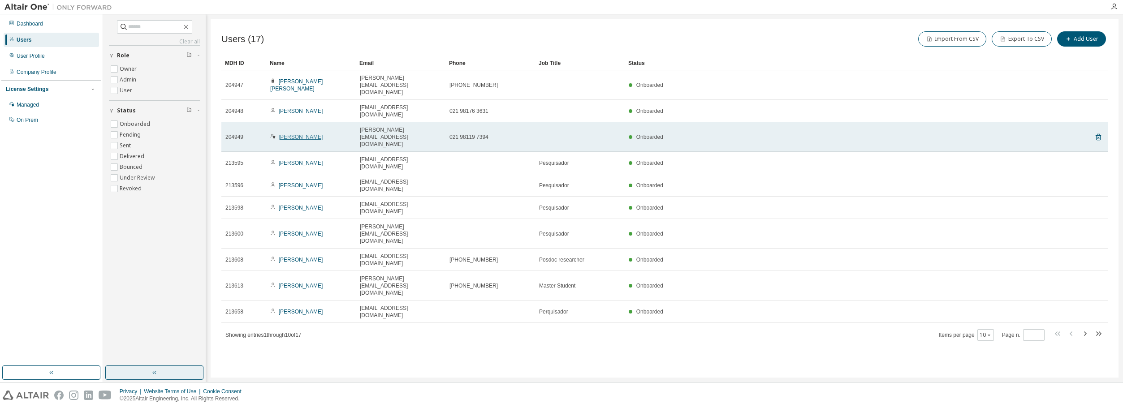
click at [294, 134] on link "[PERSON_NAME]" at bounding box center [301, 137] width 44 height 6
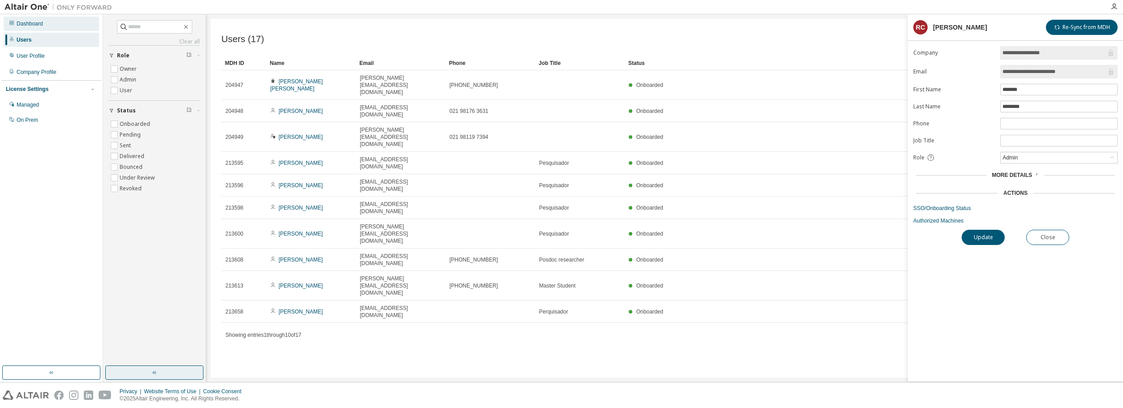
click at [18, 21] on div "Dashboard" at bounding box center [30, 23] width 26 height 7
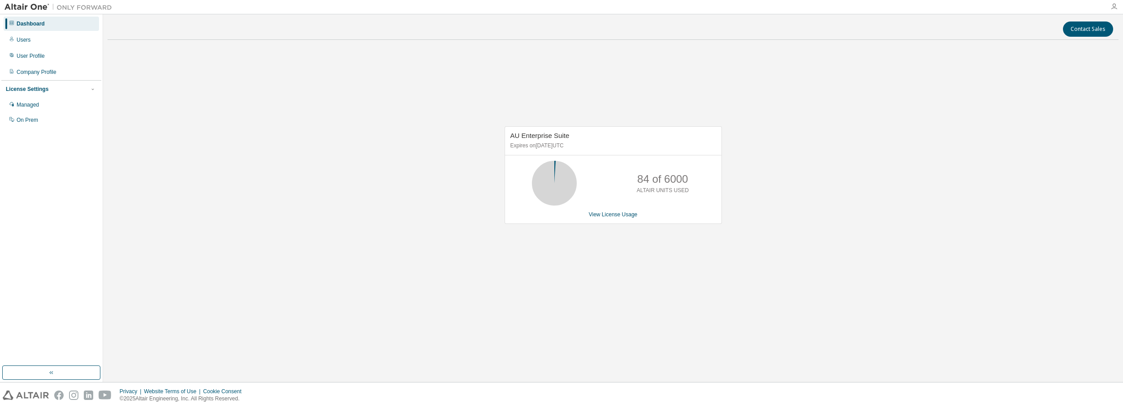
click at [1115, 5] on icon "button" at bounding box center [1114, 6] width 7 height 7
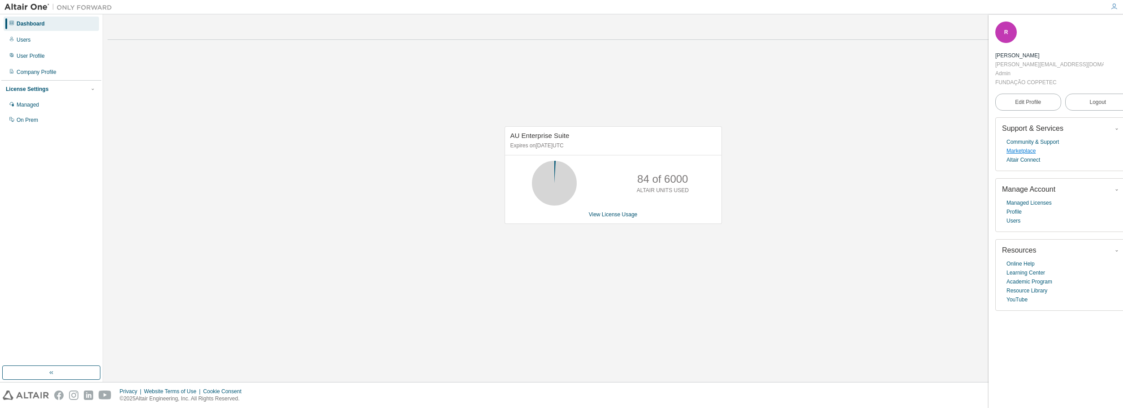
click at [1026, 147] on link "Marketplace" at bounding box center [1021, 151] width 29 height 9
click at [23, 38] on div "Users" at bounding box center [24, 39] width 14 height 7
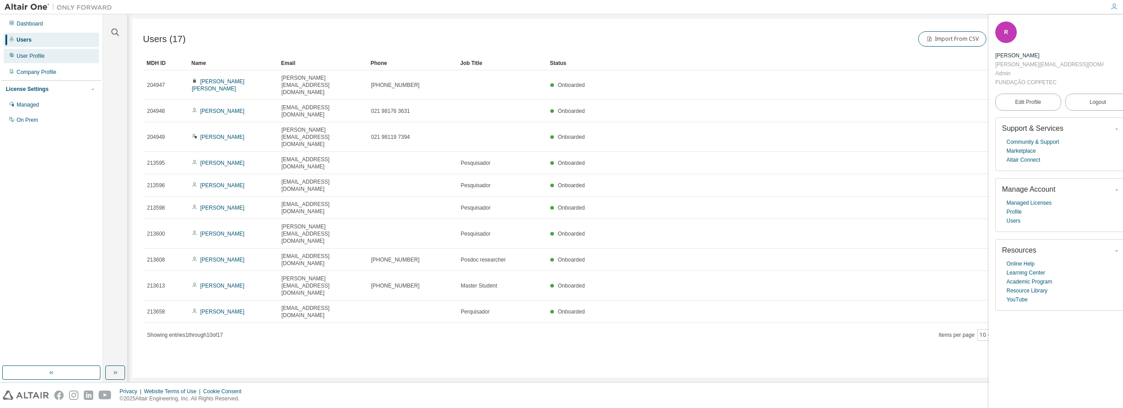
click at [25, 56] on div "User Profile" at bounding box center [31, 55] width 28 height 7
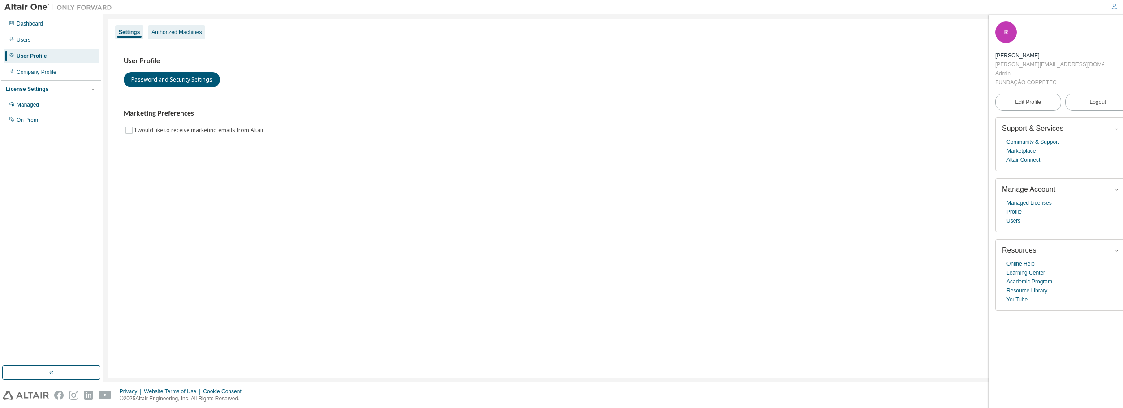
click at [166, 30] on div "Authorized Machines" at bounding box center [176, 32] width 50 height 7
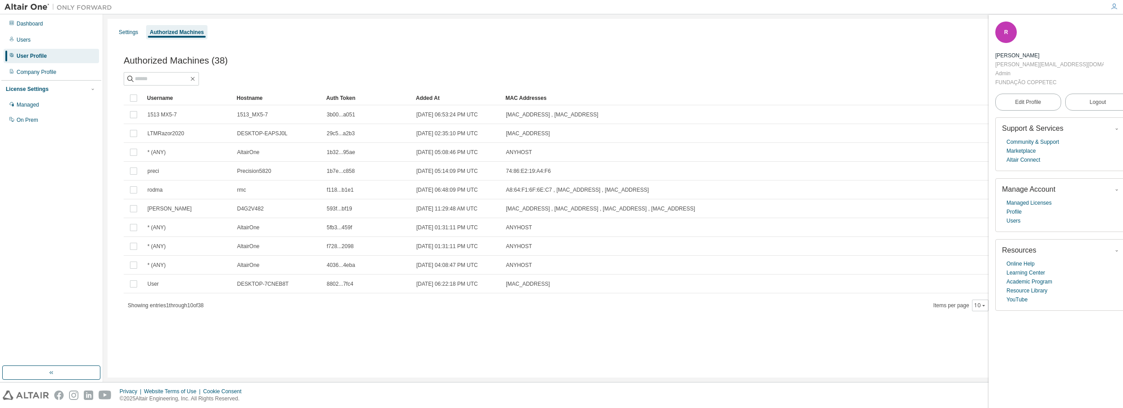
click at [181, 30] on div "Authorized Machines" at bounding box center [177, 32] width 54 height 7
click at [1123, 30] on icon "button" at bounding box center [1125, 27] width 5 height 5
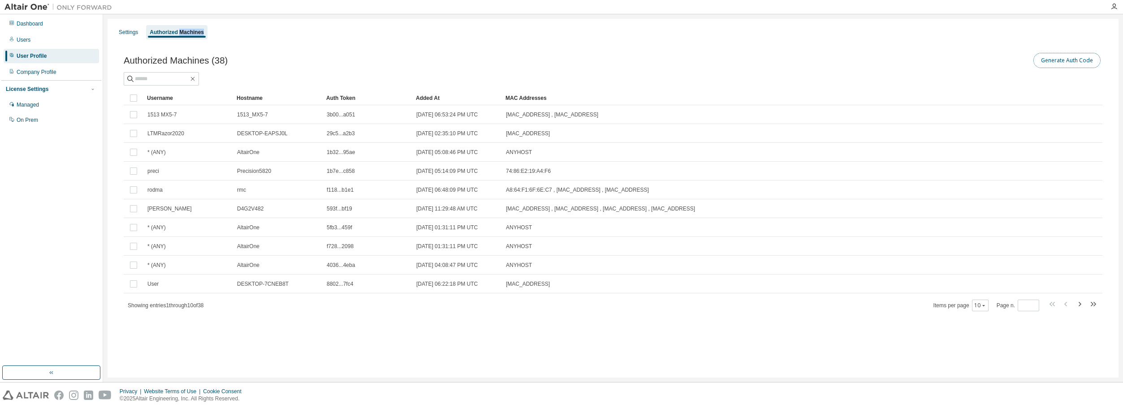
click at [1062, 62] on button "Generate Auth Code" at bounding box center [1067, 60] width 67 height 15
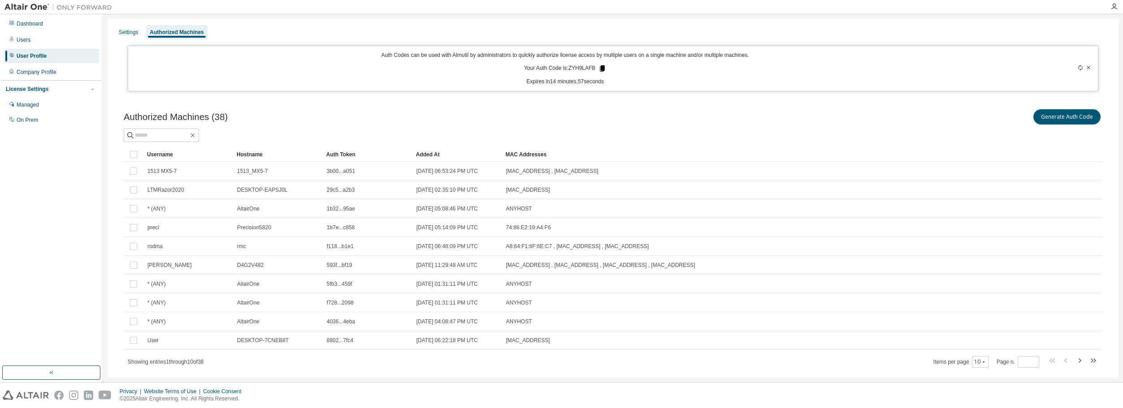
click at [601, 69] on icon at bounding box center [602, 68] width 5 height 6
